Goal: Information Seeking & Learning: Learn about a topic

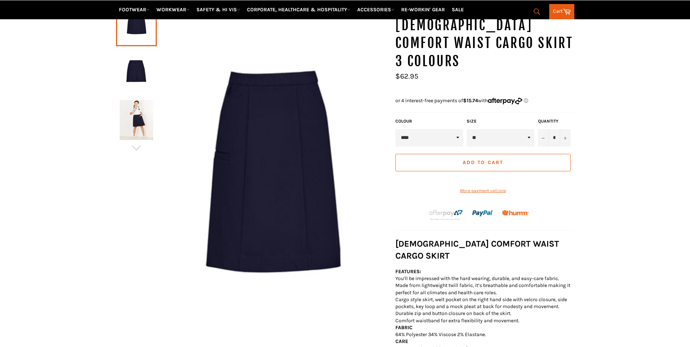
scroll to position [109, 0]
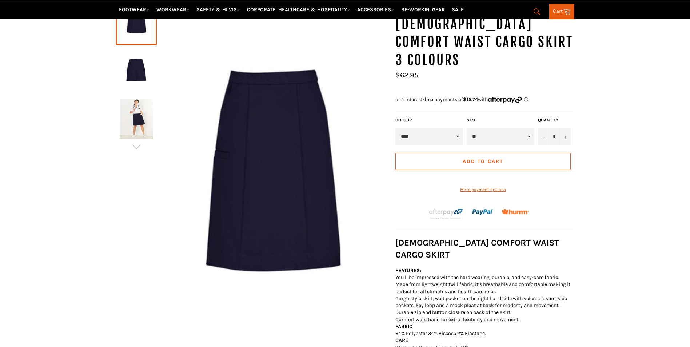
click at [139, 69] on img at bounding box center [136, 70] width 33 height 40
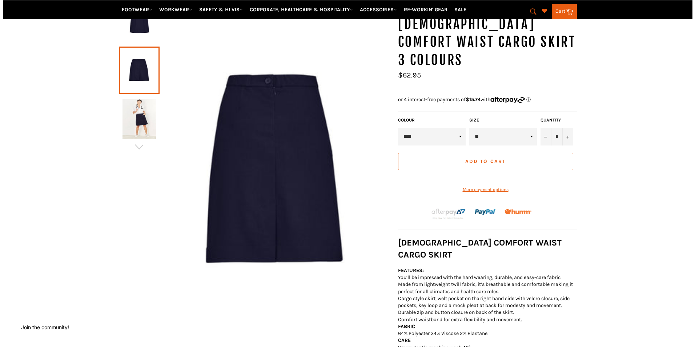
scroll to position [127, 0]
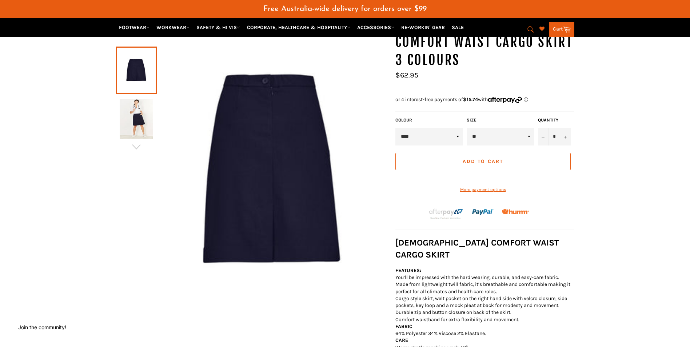
click at [140, 127] on img at bounding box center [136, 119] width 33 height 40
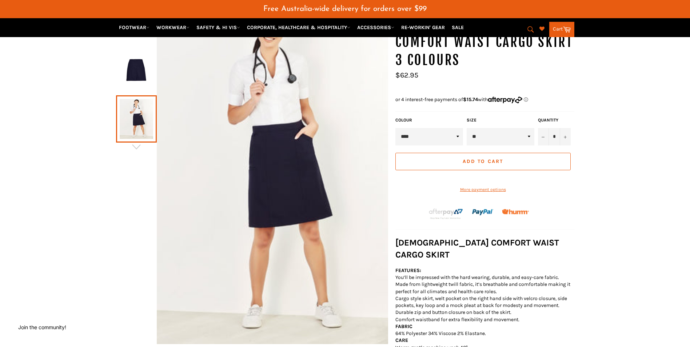
click at [277, 131] on img at bounding box center [272, 170] width 231 height 347
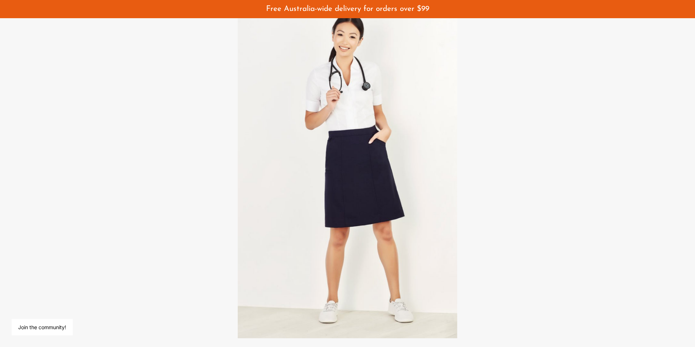
click at [618, 173] on div at bounding box center [347, 173] width 695 height 347
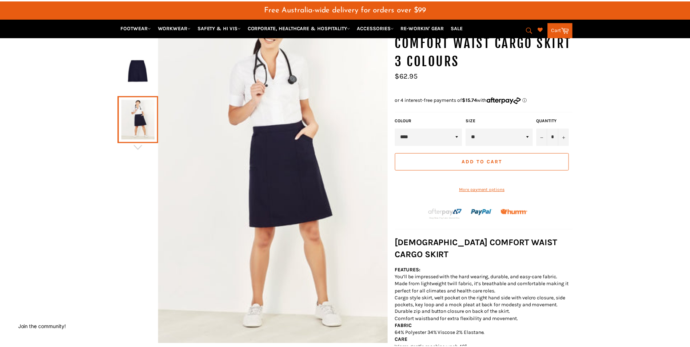
scroll to position [125, 0]
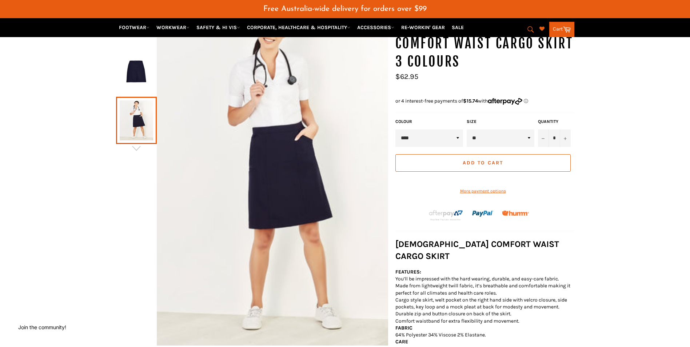
click at [157, 74] on img at bounding box center [272, 172] width 231 height 347
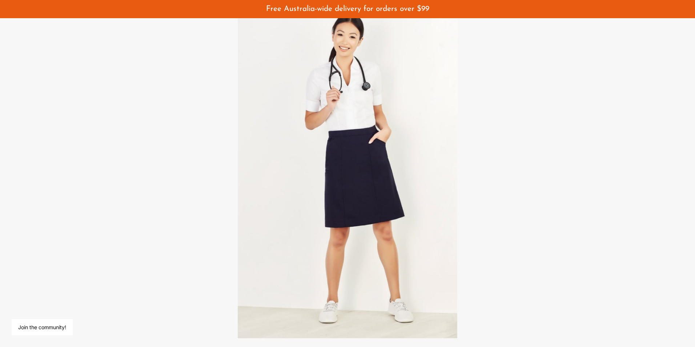
click at [203, 222] on div at bounding box center [347, 173] width 695 height 347
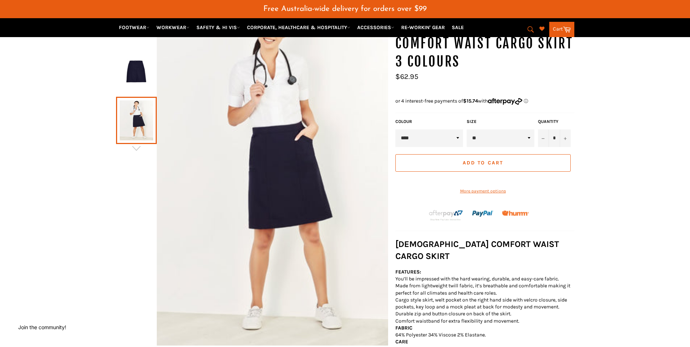
click at [133, 71] on img at bounding box center [136, 72] width 33 height 40
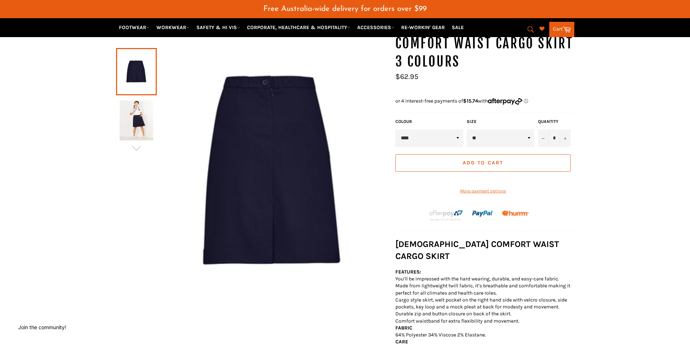
click at [253, 84] on img at bounding box center [272, 172] width 231 height 347
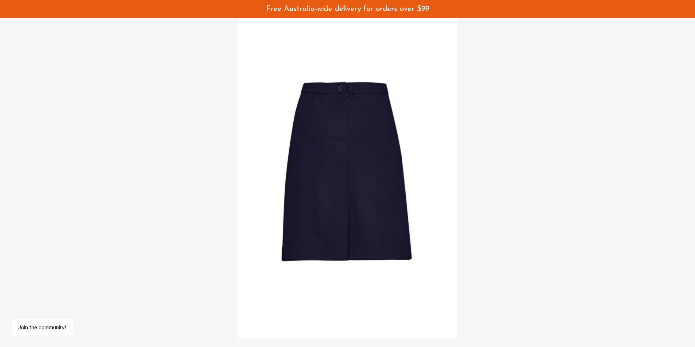
click at [303, 184] on img at bounding box center [348, 173] width 220 height 329
click at [169, 155] on div at bounding box center [347, 173] width 695 height 347
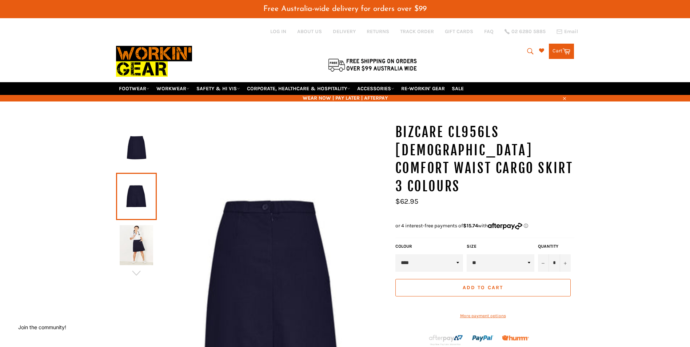
scroll to position [0, 0]
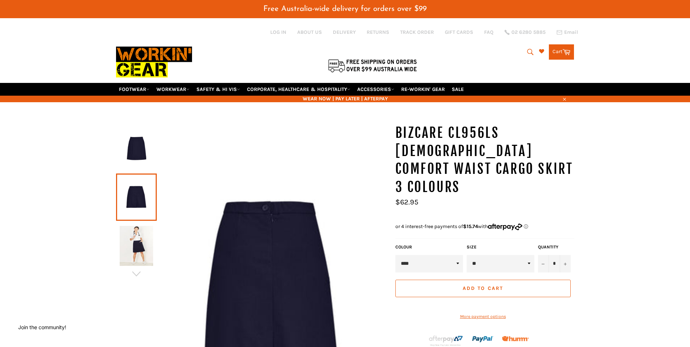
click at [121, 132] on img at bounding box center [136, 148] width 33 height 40
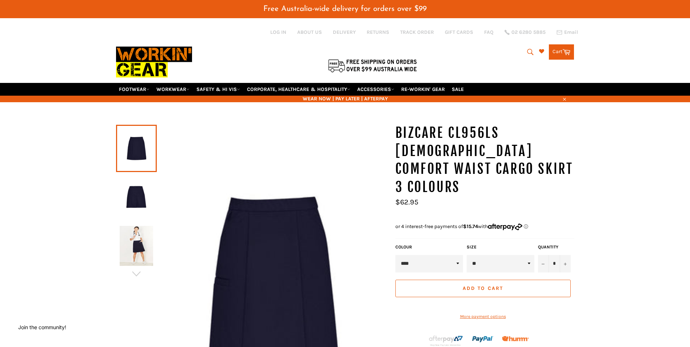
click at [126, 144] on link at bounding box center [136, 148] width 41 height 47
